Goal: Contribute content

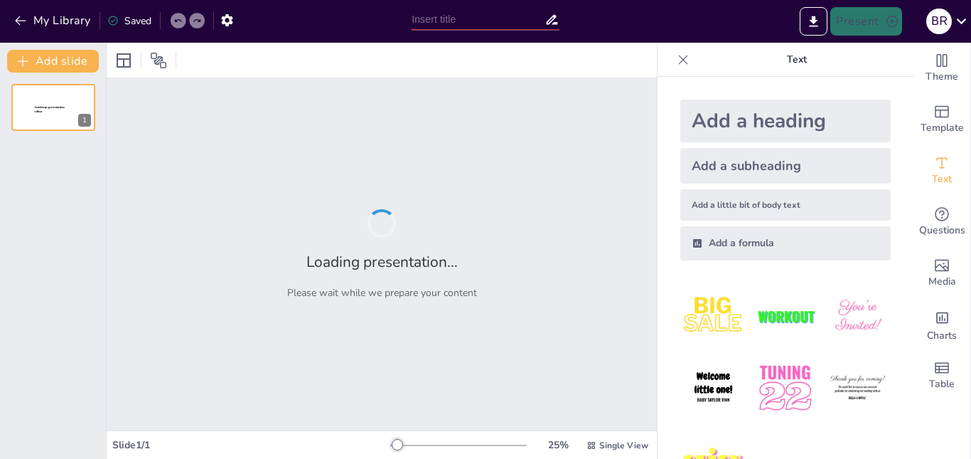
type input "Células Priónicas: Fundamentos y Perspectivas"
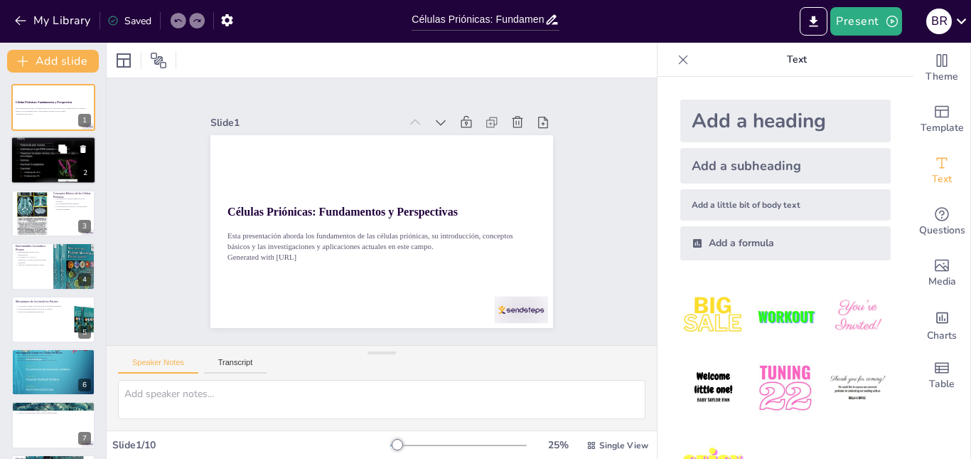
click at [22, 156] on div at bounding box center [53, 160] width 85 height 64
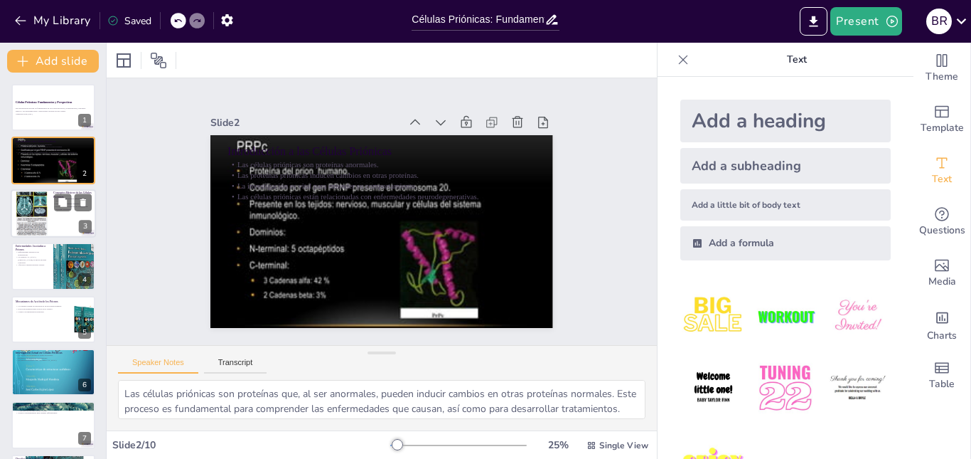
click at [65, 220] on div at bounding box center [53, 213] width 85 height 48
type textarea "Los priones son únicos porque son agentes infecciosos que no contienen material…"
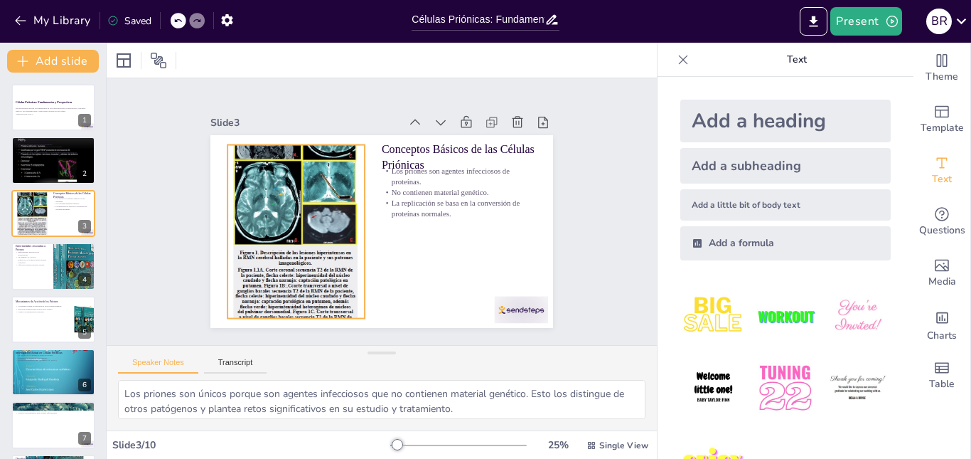
click at [274, 267] on div at bounding box center [298, 185] width 269 height 328
click at [274, 262] on div at bounding box center [407, 127] width 328 height 269
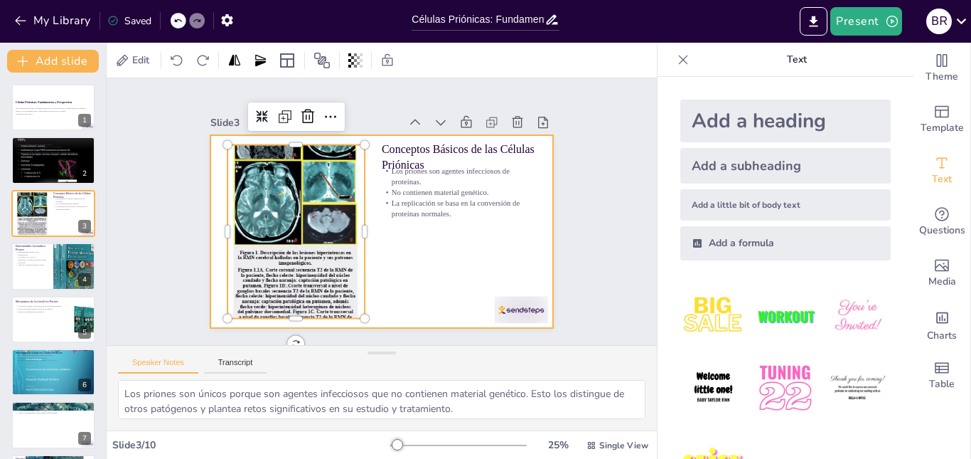
click at [413, 260] on div at bounding box center [381, 231] width 343 height 193
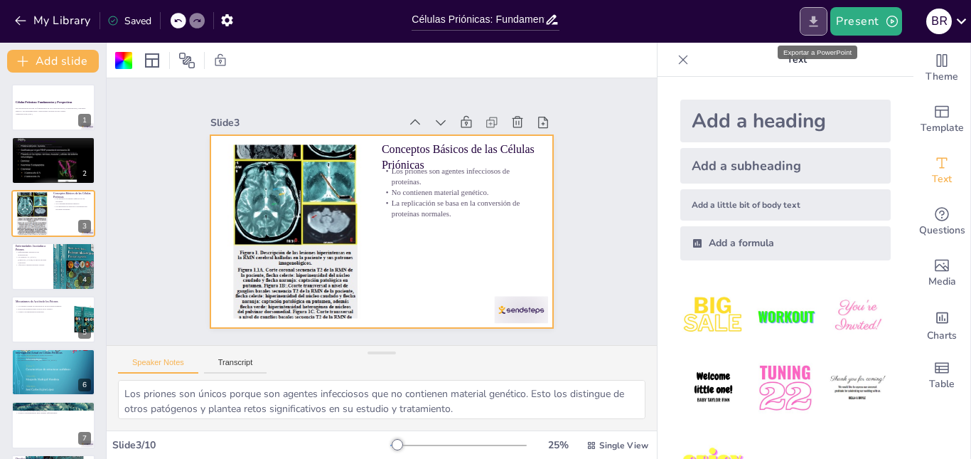
click at [811, 26] on icon "Export to PowerPoint" at bounding box center [814, 21] width 9 height 11
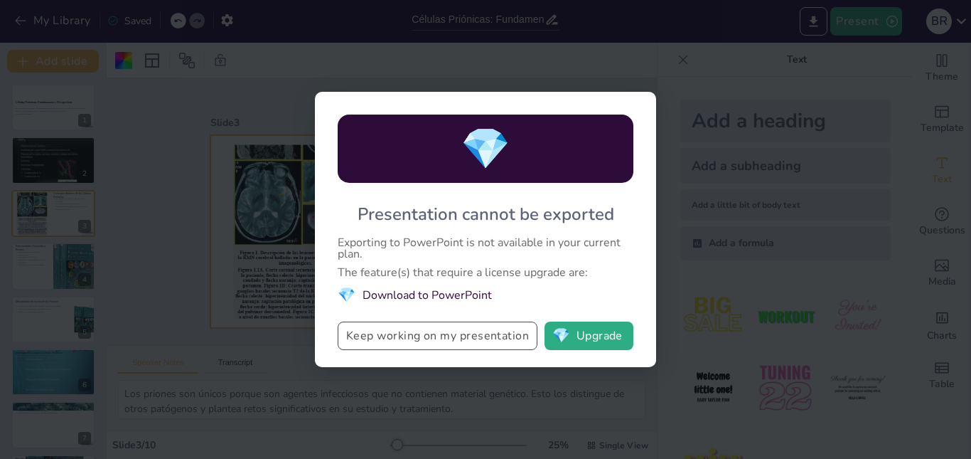
click at [461, 336] on button "Keep working on my presentation" at bounding box center [438, 335] width 200 height 28
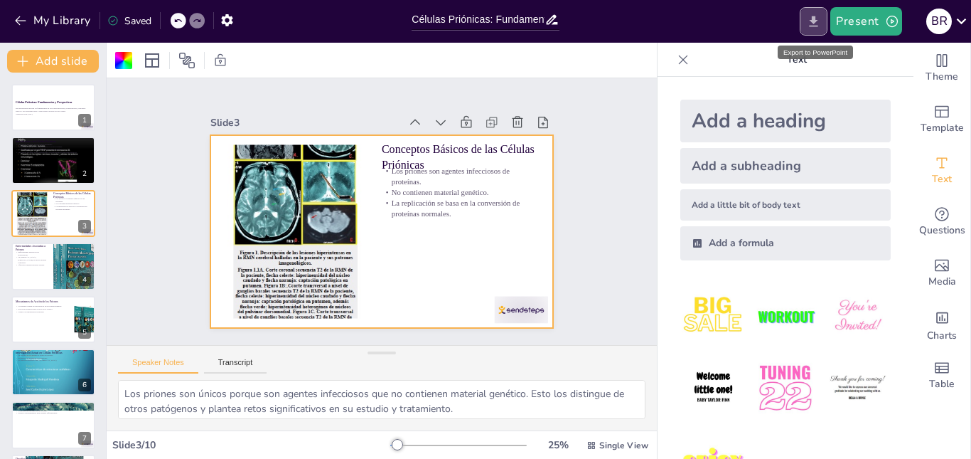
click at [811, 21] on icon "Export to PowerPoint" at bounding box center [813, 21] width 15 height 15
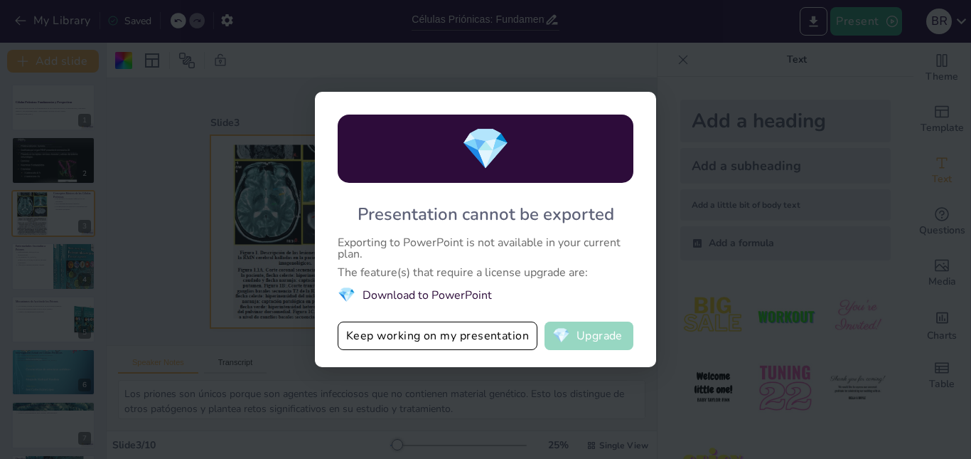
click at [605, 338] on button "💎 Upgrade" at bounding box center [589, 335] width 89 height 28
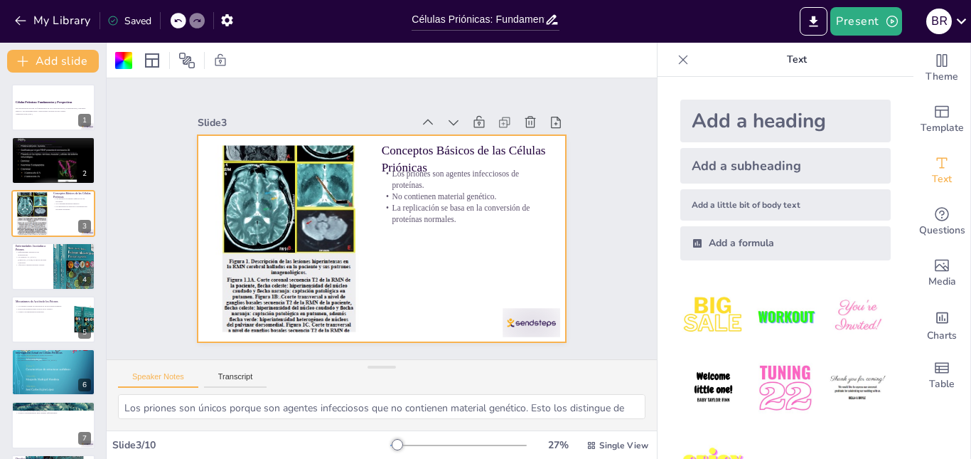
drag, startPoint x: 381, startPoint y: 350, endPoint x: 384, endPoint y: 433, distance: 83.2
click at [384, 433] on div "Slide 1 Células Priónicas: Fundamentos y Perspectivas Esta presentación aborda …" at bounding box center [382, 251] width 550 height 416
drag, startPoint x: 375, startPoint y: 365, endPoint x: 382, endPoint y: 403, distance: 38.9
click at [382, 403] on div "Speaker Notes Transcript Los priones son únicos porque son agentes infecciosos …" at bounding box center [382, 394] width 550 height 71
click at [228, 21] on icon "button" at bounding box center [227, 20] width 15 height 15
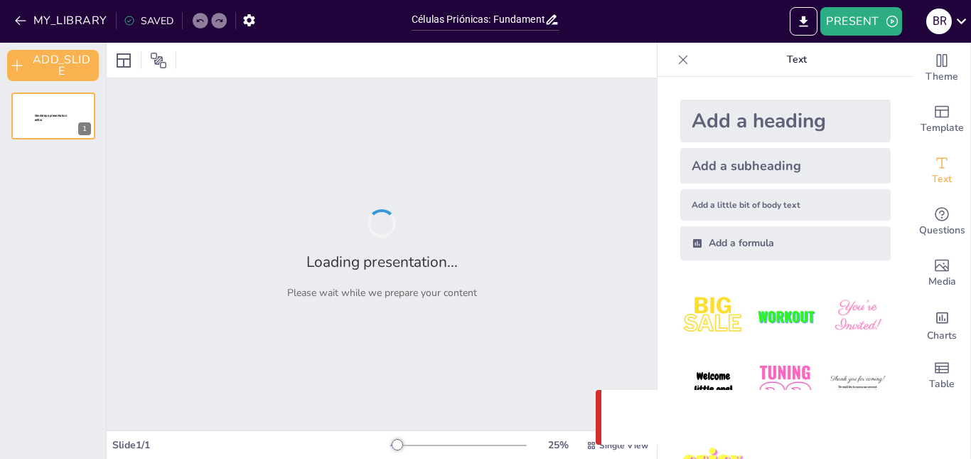
type input "Células Priónicas: Fundamentos y Perspectivas"
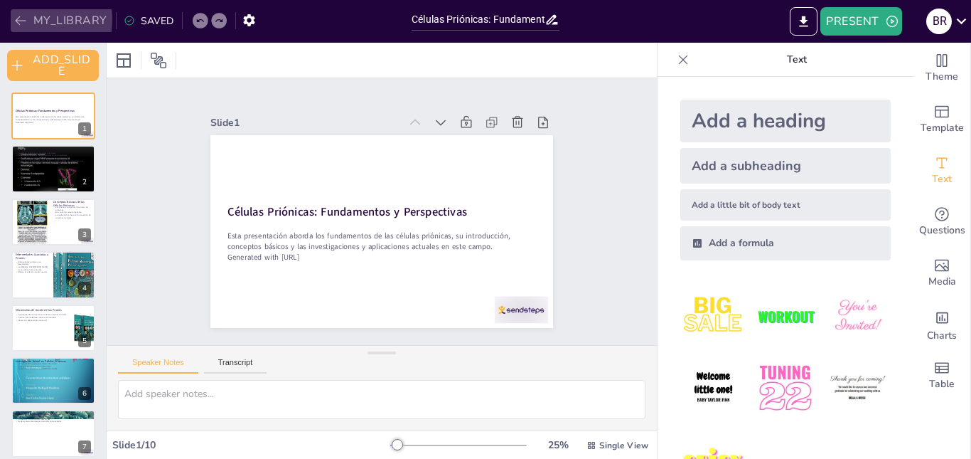
click at [15, 19] on icon "button" at bounding box center [21, 21] width 14 height 14
